Goal: Task Accomplishment & Management: Manage account settings

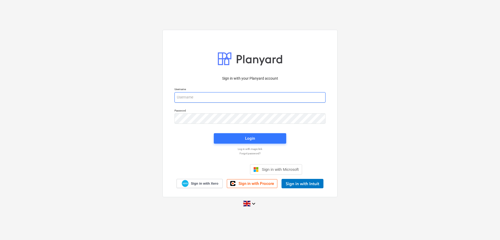
click at [206, 97] on input "email" at bounding box center [250, 97] width 151 height 10
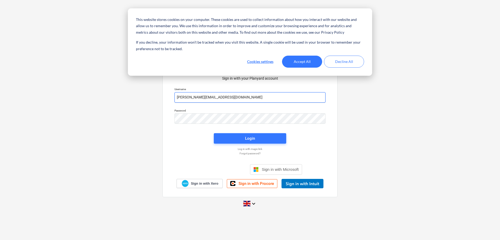
type input "[PERSON_NAME][EMAIL_ADDRESS][DOMAIN_NAME]"
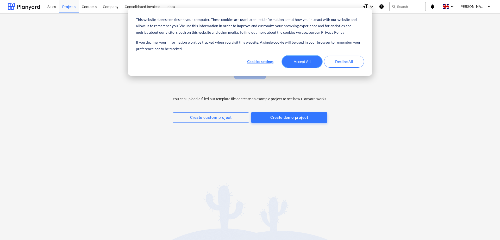
click at [309, 65] on button "Accept All" at bounding box center [302, 62] width 40 height 12
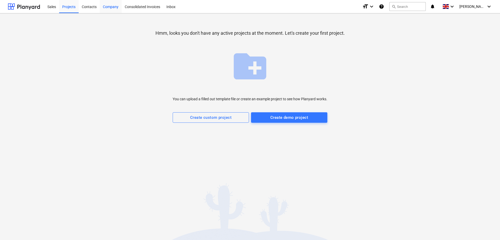
click at [104, 8] on div "Company" at bounding box center [111, 6] width 22 height 13
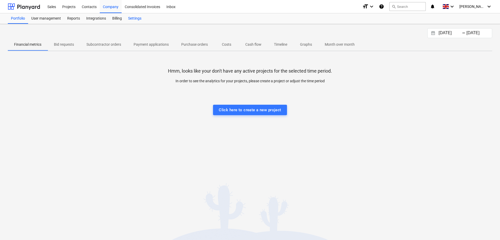
click at [134, 19] on div "Settings" at bounding box center [135, 18] width 20 height 10
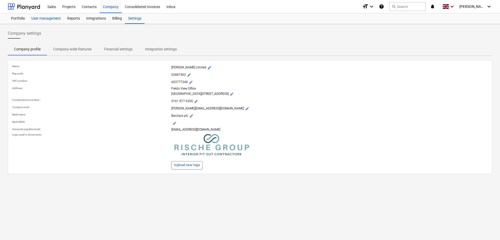
click at [41, 19] on div "User management" at bounding box center [46, 18] width 36 height 10
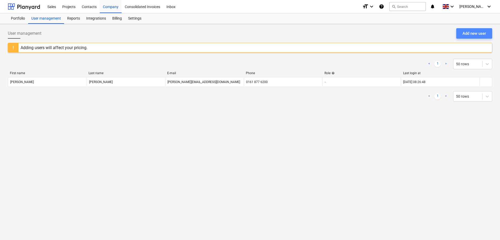
click at [478, 37] on button "Add new user" at bounding box center [475, 33] width 36 height 10
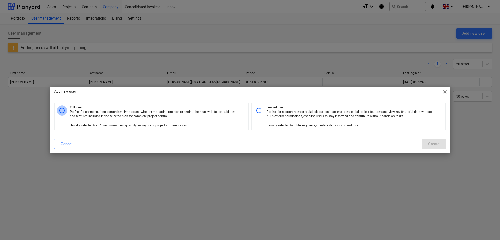
click at [63, 111] on input "radio" at bounding box center [62, 110] width 10 height 10
radio input "true"
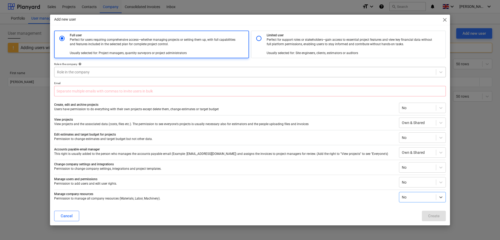
click at [102, 71] on div at bounding box center [245, 71] width 377 height 5
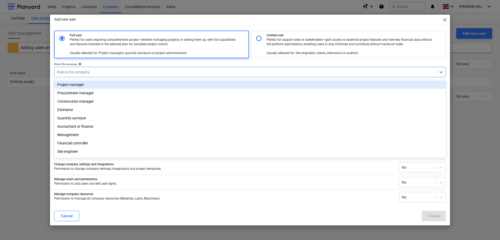
click at [137, 85] on div "Project manager" at bounding box center [250, 84] width 392 height 8
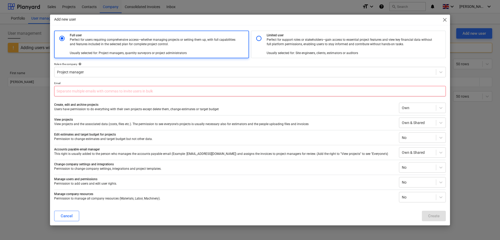
click at [111, 91] on input "text" at bounding box center [250, 91] width 392 height 10
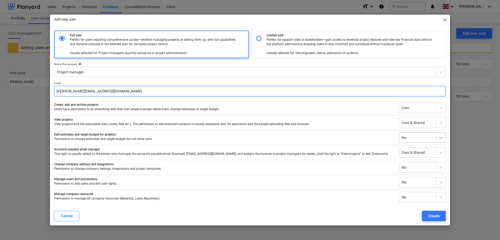
type input "[PERSON_NAME][EMAIL_ADDRESS][DOMAIN_NAME]"
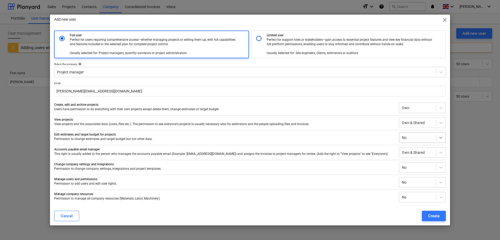
click at [439, 140] on div at bounding box center [441, 137] width 9 height 9
click at [276, 136] on p "Edit estimates and target budget for projects" at bounding box center [224, 134] width 341 height 4
click at [436, 212] on button "Create" at bounding box center [434, 215] width 24 height 10
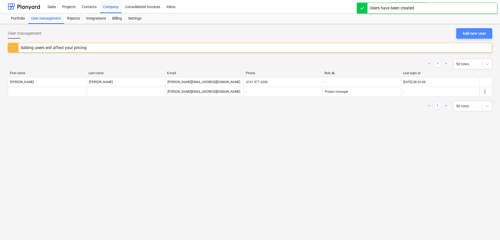
click at [461, 38] on button "Add new user" at bounding box center [475, 33] width 36 height 10
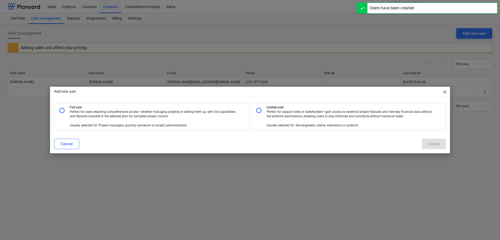
click at [63, 110] on input "radio" at bounding box center [62, 110] width 10 height 10
radio input "true"
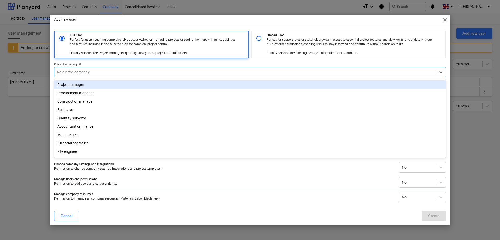
click at [109, 71] on div at bounding box center [245, 71] width 377 height 5
click at [101, 85] on div "Project manager" at bounding box center [250, 84] width 392 height 8
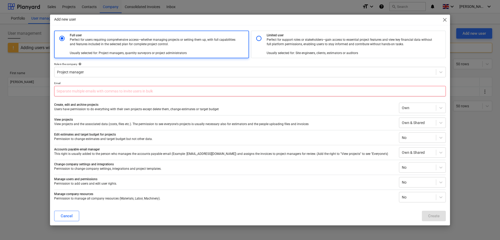
click at [102, 93] on input "text" at bounding box center [250, 91] width 392 height 10
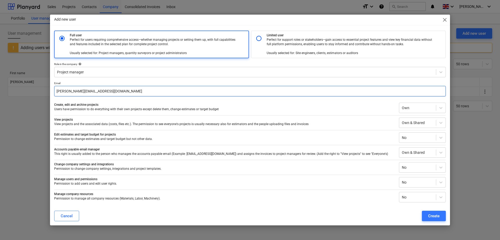
type input "[PERSON_NAME][EMAIL_ADDRESS][DOMAIN_NAME]"
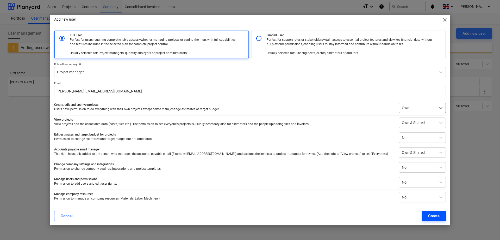
click at [434, 213] on div "Create" at bounding box center [433, 215] width 11 height 7
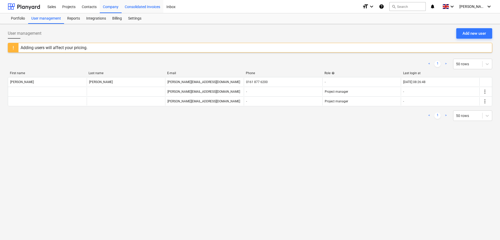
click at [143, 8] on div "Consolidated Invoices" at bounding box center [143, 6] width 42 height 13
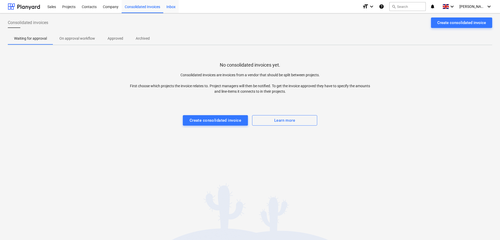
click at [174, 9] on div "Inbox" at bounding box center [170, 6] width 15 height 13
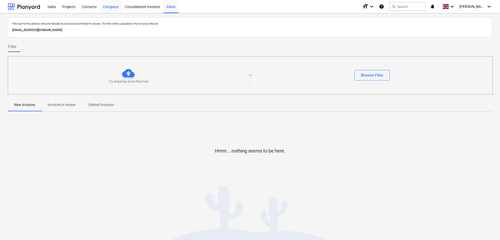
click at [114, 7] on div "Company" at bounding box center [111, 6] width 22 height 13
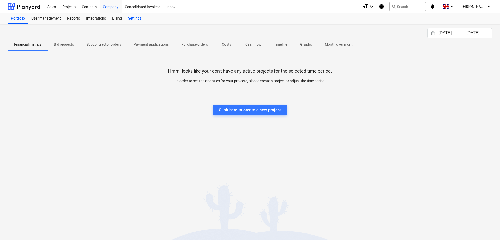
click at [134, 17] on div "Settings" at bounding box center [135, 18] width 20 height 10
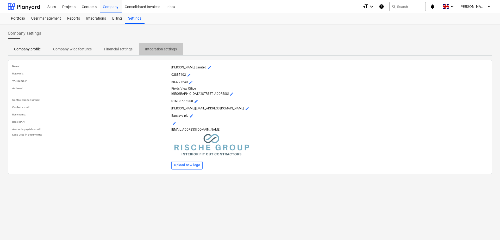
click at [166, 48] on p "Integration settings" at bounding box center [161, 48] width 32 height 5
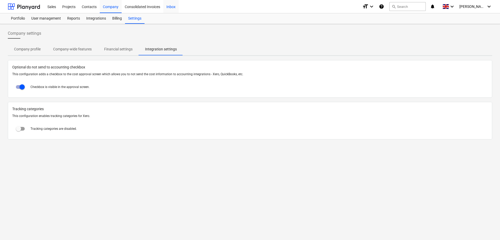
click at [168, 7] on div "Inbox" at bounding box center [170, 6] width 15 height 13
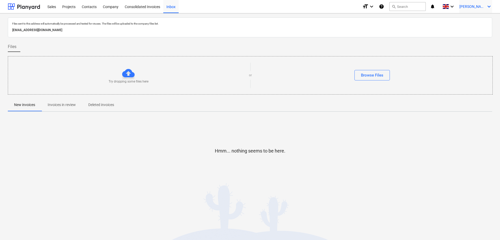
click at [487, 6] on icon "keyboard_arrow_down" at bounding box center [489, 6] width 6 height 6
click at [487, 6] on div at bounding box center [250, 120] width 500 height 240
click at [479, 7] on span "[PERSON_NAME]" at bounding box center [473, 6] width 26 height 4
click at [474, 21] on div "Settings" at bounding box center [476, 20] width 31 height 8
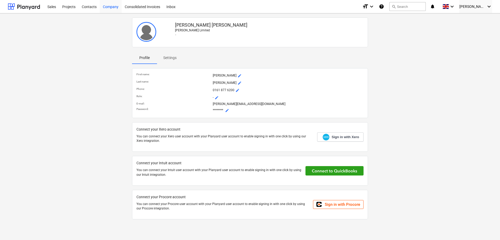
click at [108, 10] on div "Company" at bounding box center [111, 6] width 22 height 13
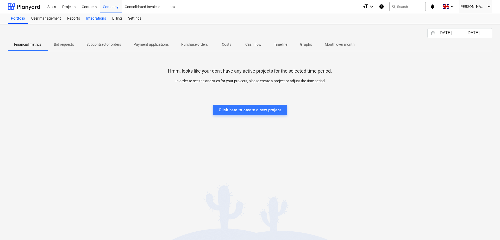
click at [93, 20] on div "Integrations" at bounding box center [96, 18] width 26 height 10
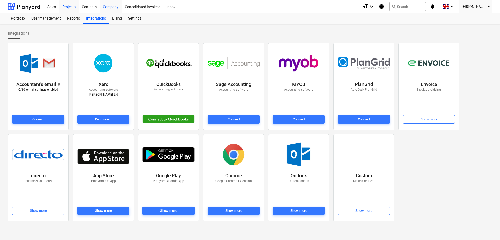
click at [71, 8] on div "Projects" at bounding box center [69, 6] width 20 height 13
